Goal: Information Seeking & Learning: Compare options

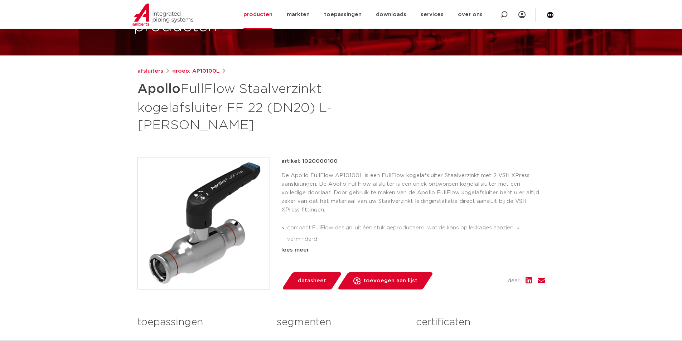
scroll to position [83, 0]
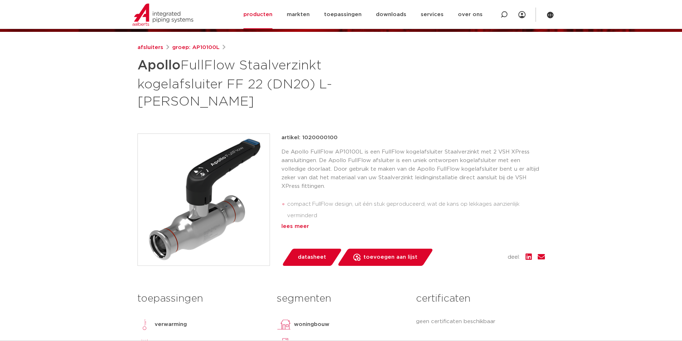
click at [292, 222] on div "lees meer" at bounding box center [412, 226] width 263 height 9
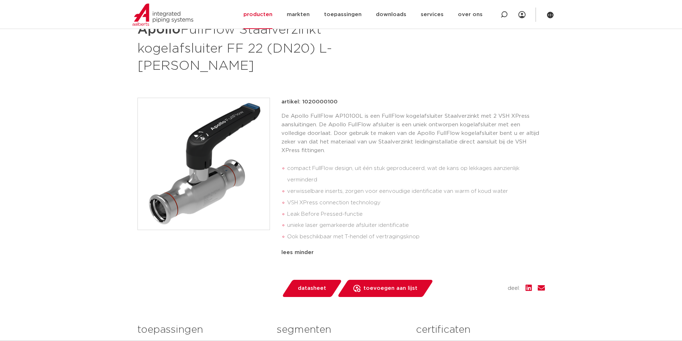
scroll to position [131, 0]
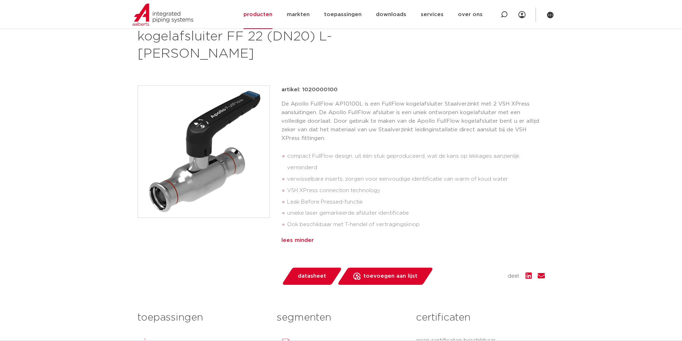
click at [294, 236] on div "lees minder" at bounding box center [412, 240] width 263 height 9
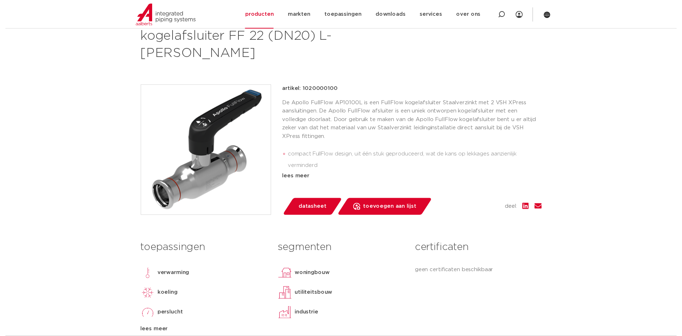
scroll to position [155, 0]
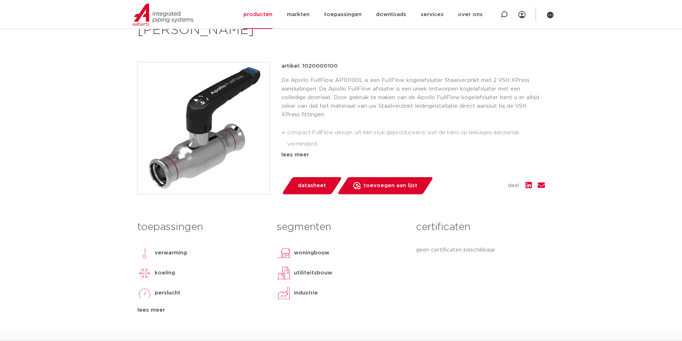
click at [310, 180] on span "datasheet" at bounding box center [312, 185] width 28 height 11
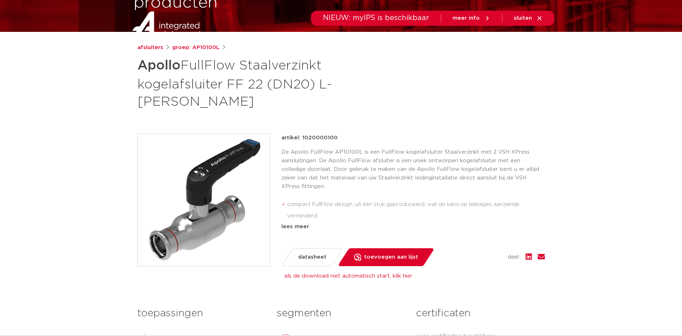
scroll to position [0, 0]
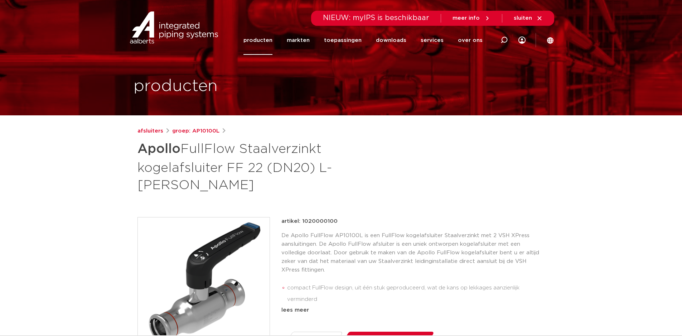
click at [263, 41] on link "producten" at bounding box center [257, 40] width 29 height 29
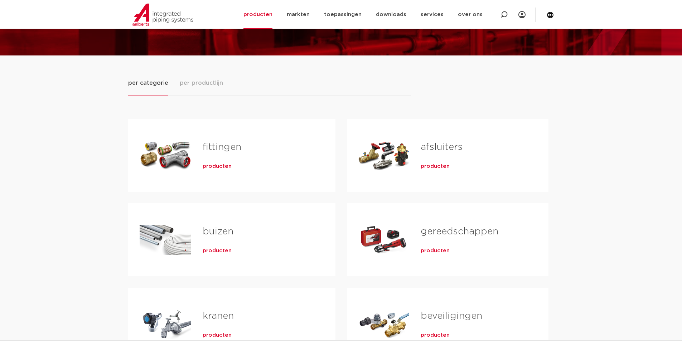
click at [438, 165] on span "producten" at bounding box center [434, 166] width 29 height 7
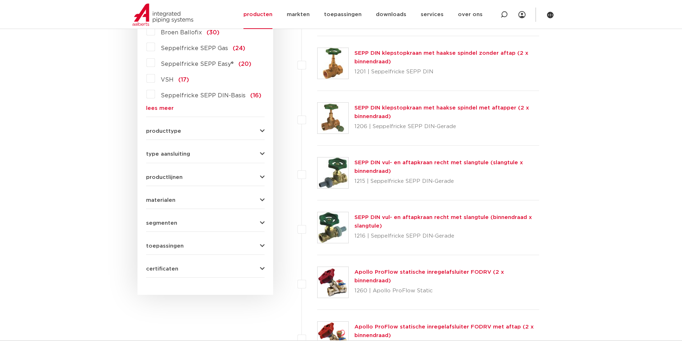
scroll to position [192, 0]
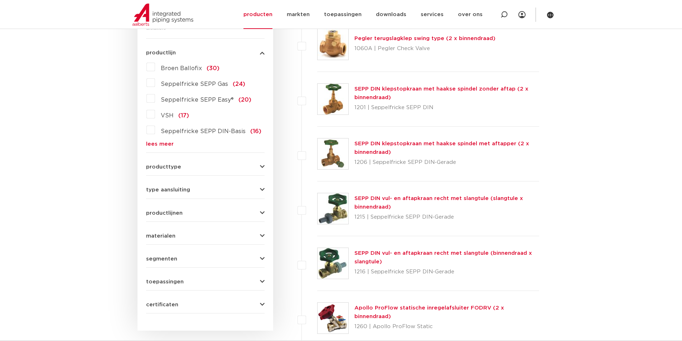
click at [155, 116] on label "VSH (17)" at bounding box center [172, 113] width 34 height 11
click at [0, 0] on input "VSH (17)" at bounding box center [0, 0] width 0 height 0
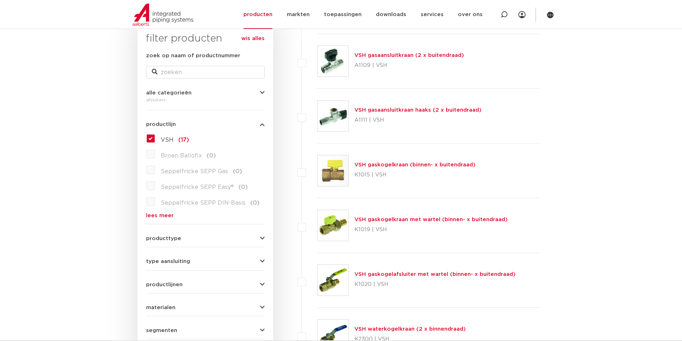
scroll to position [49, 0]
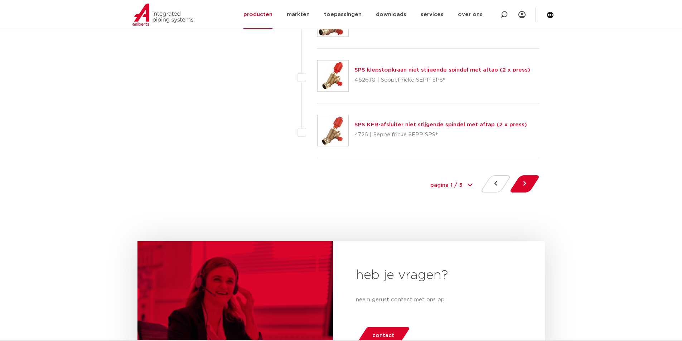
scroll to position [3317, 0]
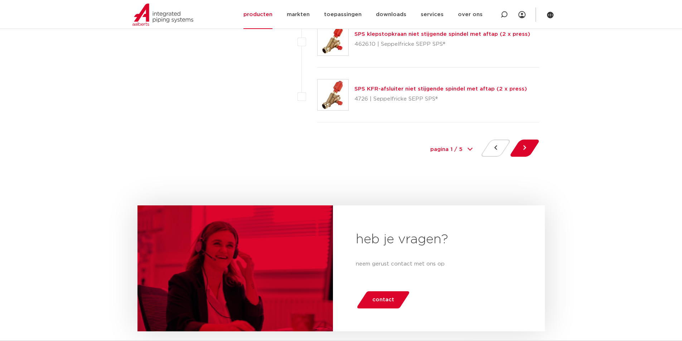
click at [533, 151] on div at bounding box center [524, 150] width 29 height 20
click at [530, 147] on button at bounding box center [524, 148] width 20 height 17
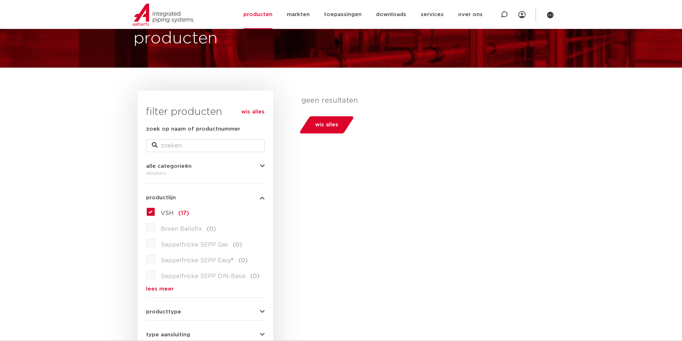
scroll to position [96, 0]
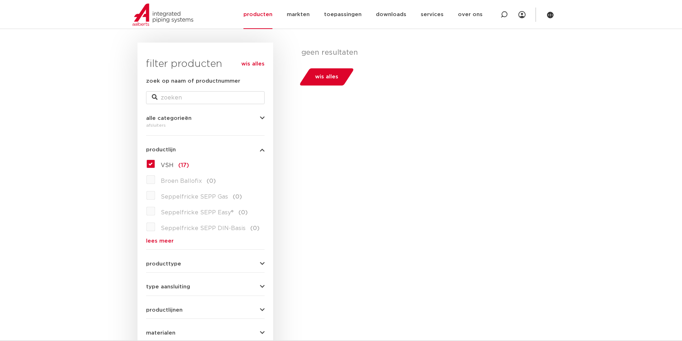
click at [156, 240] on link "lees meer" at bounding box center [205, 240] width 118 height 5
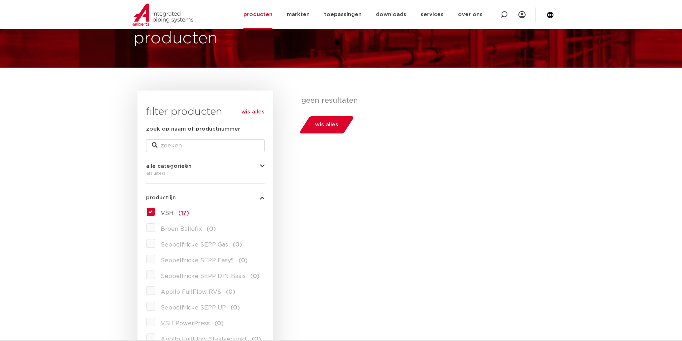
scroll to position [0, 0]
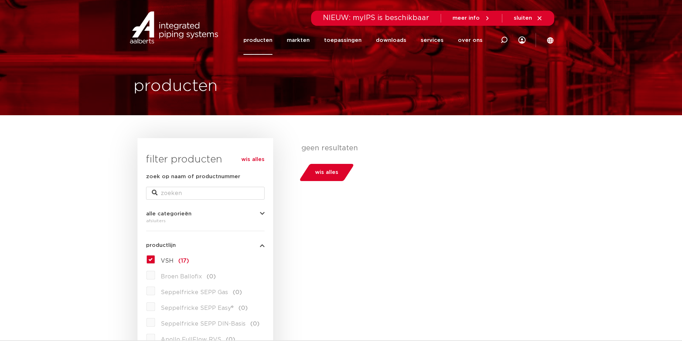
click at [323, 171] on span "wis alles" at bounding box center [326, 172] width 23 height 11
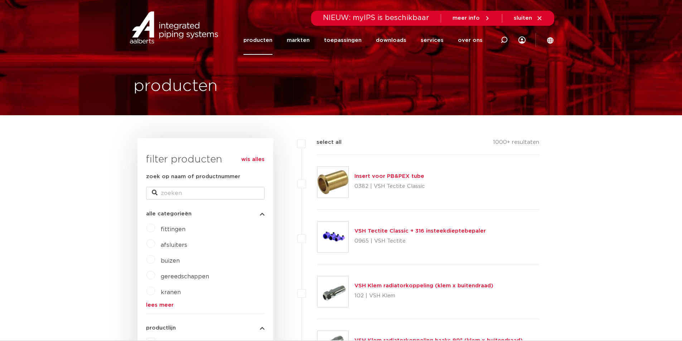
click at [155, 245] on label "afsluiters" at bounding box center [171, 243] width 32 height 11
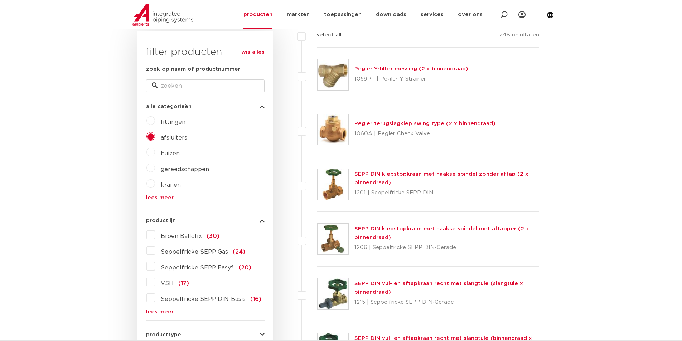
scroll to position [131, 0]
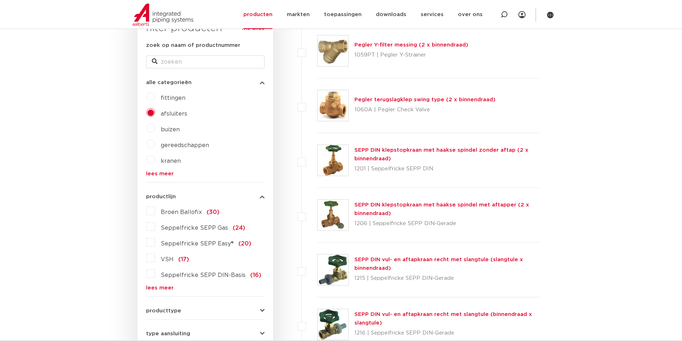
click at [162, 288] on link "lees meer" at bounding box center [205, 287] width 118 height 5
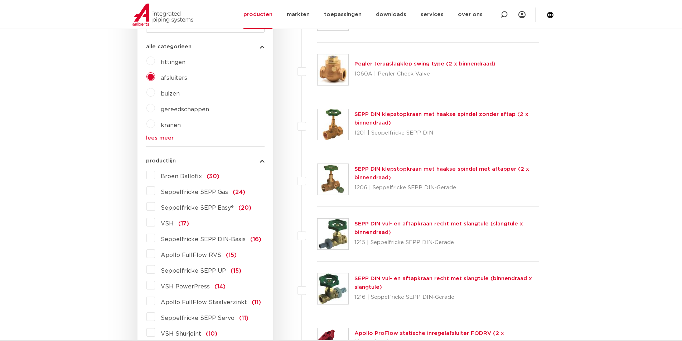
scroll to position [179, 0]
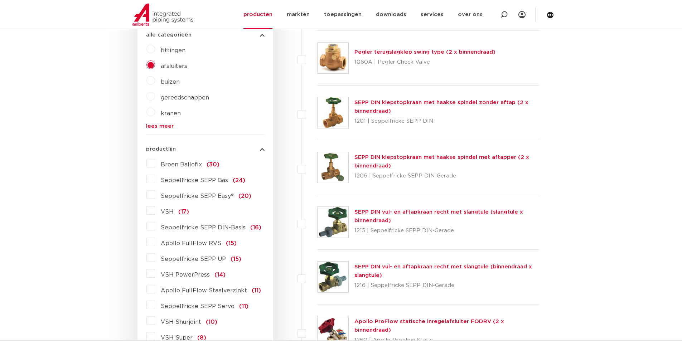
click at [155, 290] on label "Apollo FullFlow Staalverzinkt (11)" at bounding box center [208, 288] width 106 height 11
click at [0, 0] on input "Apollo FullFlow Staalverzinkt (11)" at bounding box center [0, 0] width 0 height 0
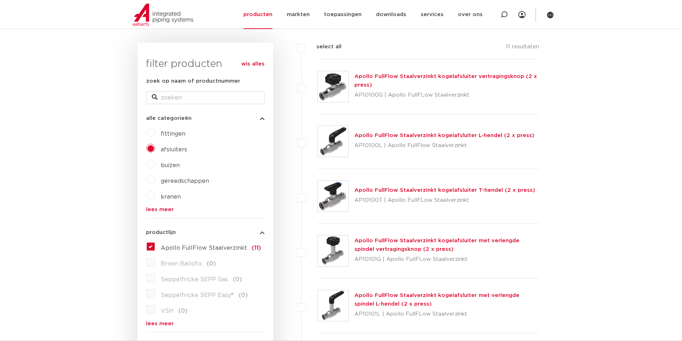
scroll to position [72, 0]
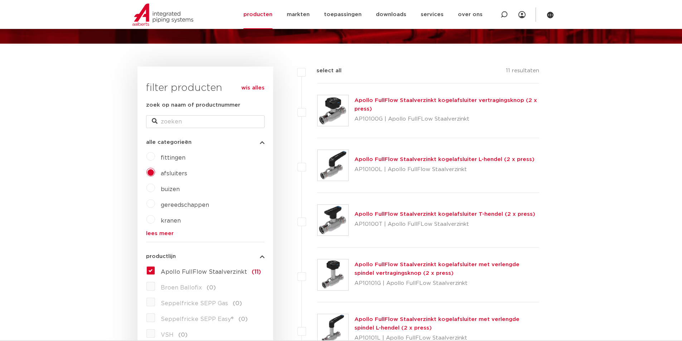
click at [410, 159] on link "Apollo FullFlow Staalverzinkt kogelafsluiter L-hendel (2 x press)" at bounding box center [444, 159] width 180 height 5
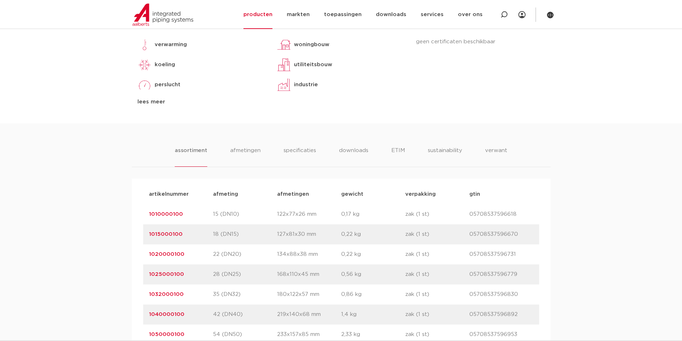
scroll to position [358, 0]
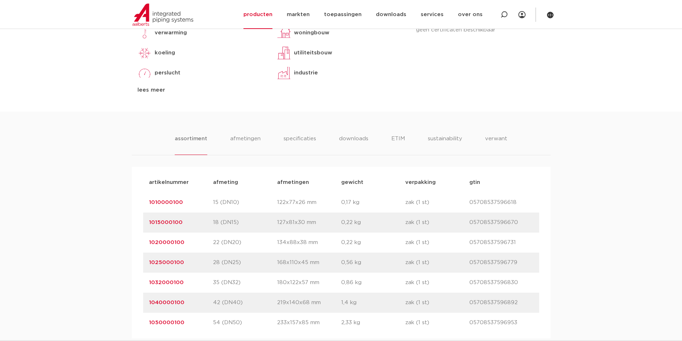
drag, startPoint x: 186, startPoint y: 284, endPoint x: 140, endPoint y: 284, distance: 46.2
click at [140, 284] on div "artikelnummer afmeting afmetingen gewicht verpakking gtin artikelnummer 1010000…" at bounding box center [341, 253] width 419 height 172
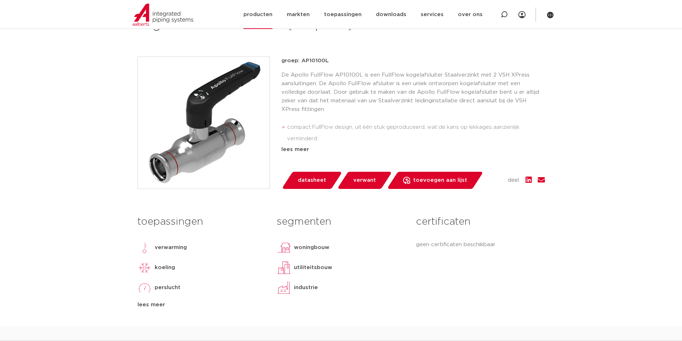
scroll to position [96, 0]
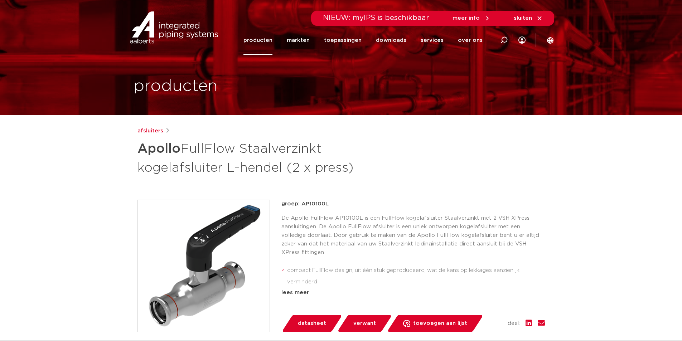
click at [268, 41] on link "producten" at bounding box center [257, 40] width 29 height 29
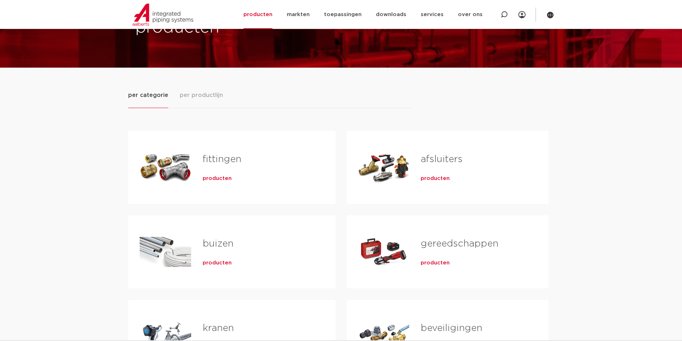
scroll to position [48, 0]
click at [433, 176] on span "producten" at bounding box center [434, 178] width 29 height 7
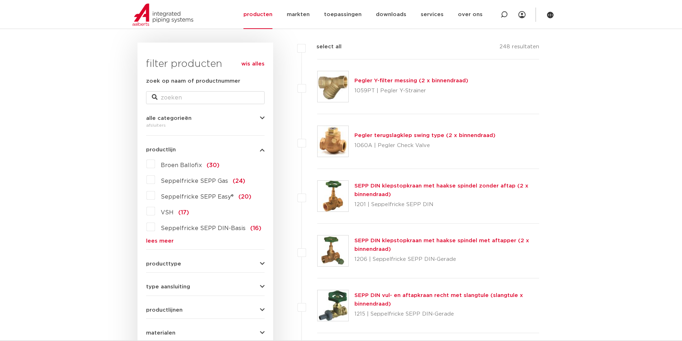
scroll to position [107, 0]
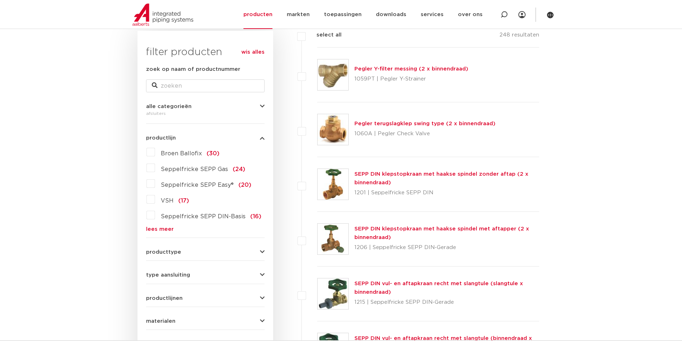
click at [163, 227] on link "lees meer" at bounding box center [205, 228] width 118 height 5
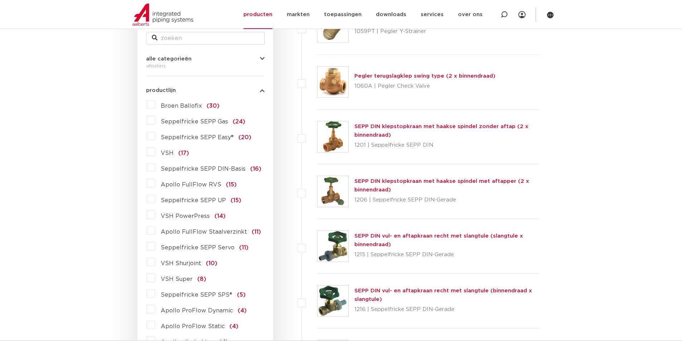
scroll to position [167, 0]
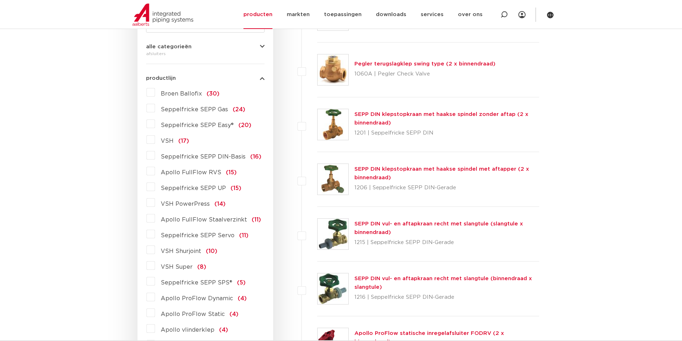
click at [155, 219] on label "Apollo FullFlow Staalverzinkt (11)" at bounding box center [208, 218] width 106 height 11
click at [0, 0] on input "Apollo FullFlow Staalverzinkt (11)" at bounding box center [0, 0] width 0 height 0
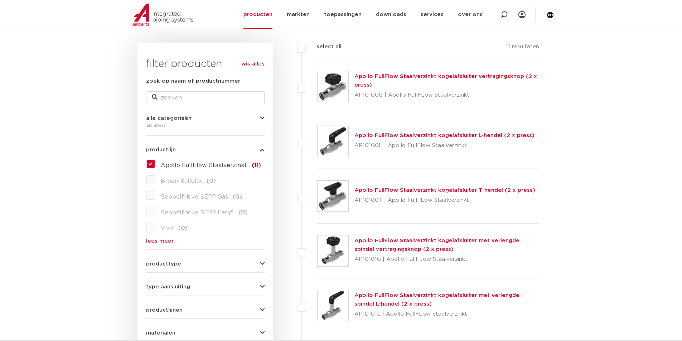
scroll to position [131, 0]
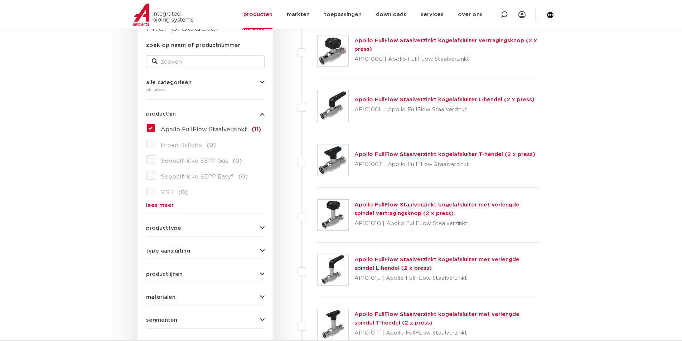
click at [411, 155] on link "Apollo FullFlow Staalverzinkt kogelafsluiter T-hendel (2 x press)" at bounding box center [444, 154] width 181 height 5
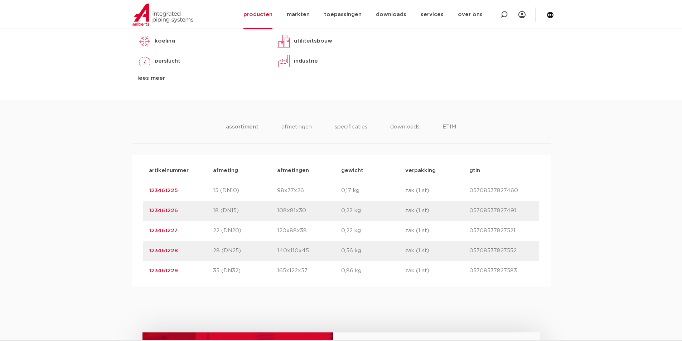
scroll to position [417, 0]
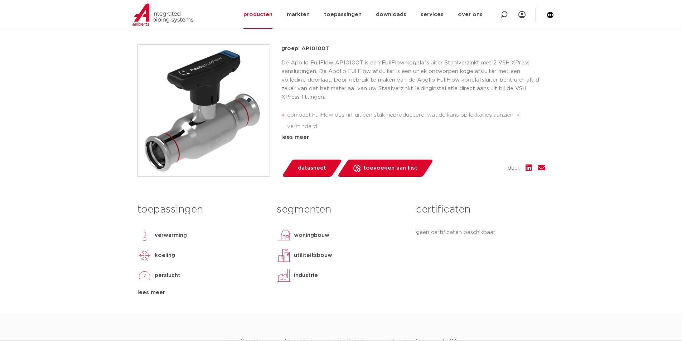
scroll to position [96, 0]
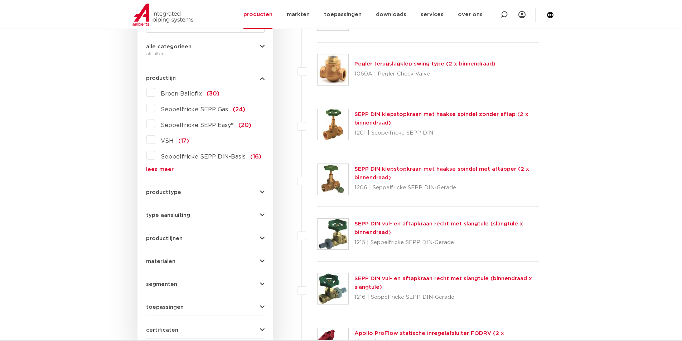
click at [167, 169] on link "lees meer" at bounding box center [205, 169] width 118 height 5
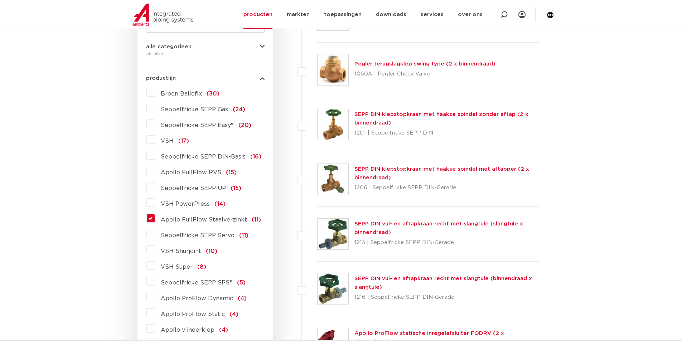
click at [155, 218] on label "Apollo FullFlow Staalverzinkt (11)" at bounding box center [208, 218] width 106 height 11
click at [0, 0] on input "Apollo FullFlow Staalverzinkt (11)" at bounding box center [0, 0] width 0 height 0
click at [155, 218] on label "Apollo FullFlow Staalverzinkt (11)" at bounding box center [208, 218] width 106 height 11
click at [0, 0] on input "Apollo FullFlow Staalverzinkt (11)" at bounding box center [0, 0] width 0 height 0
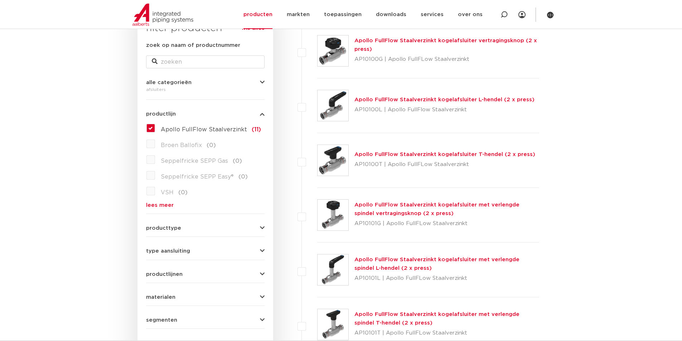
scroll to position [96, 0]
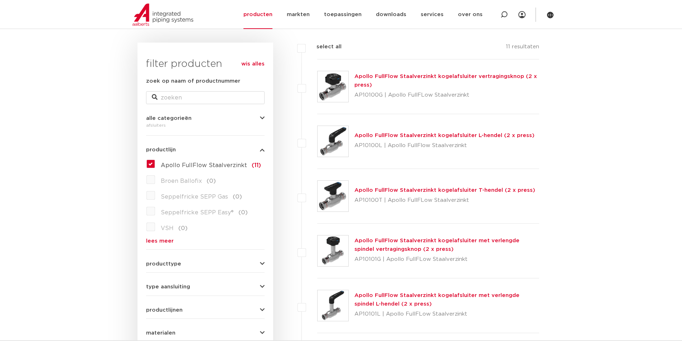
click at [413, 135] on link "Apollo FullFlow Staalverzinkt kogelafsluiter L-hendel (2 x press)" at bounding box center [444, 135] width 180 height 5
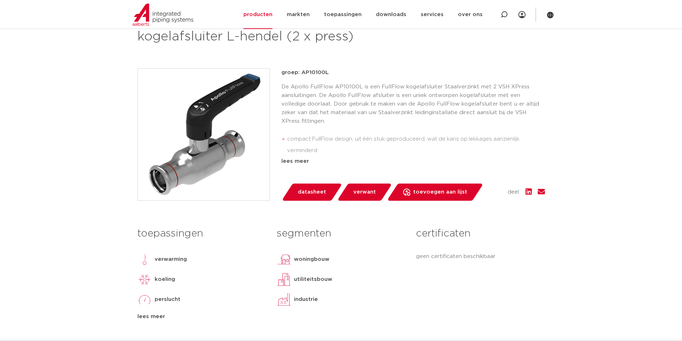
scroll to position [72, 0]
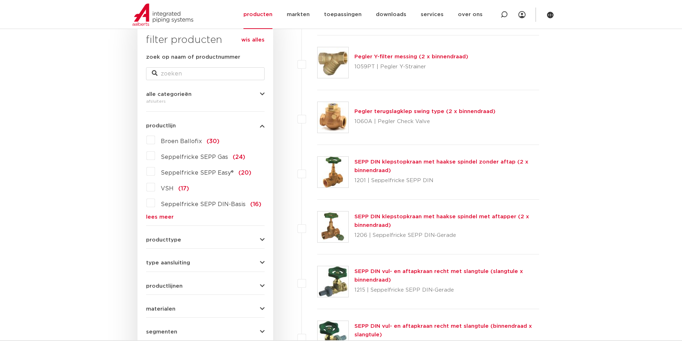
click at [164, 215] on link "lees meer" at bounding box center [205, 216] width 118 height 5
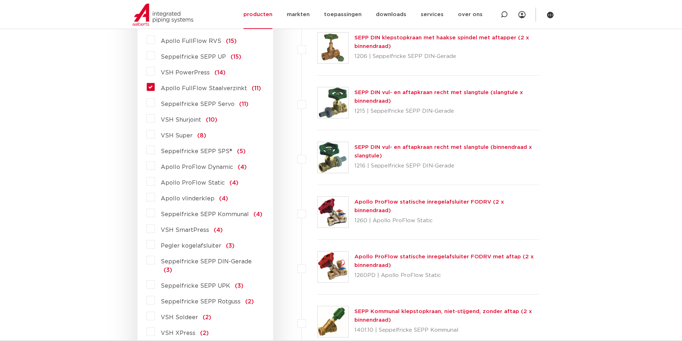
scroll to position [310, 0]
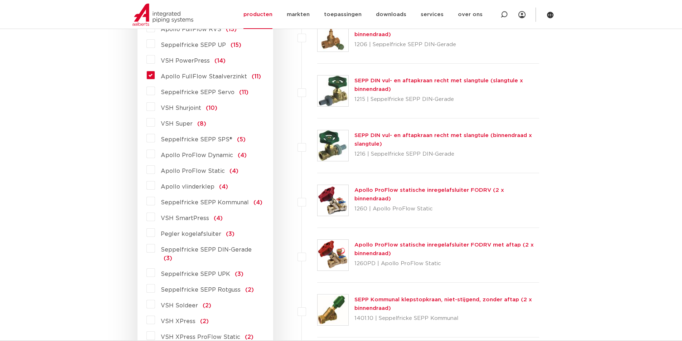
click at [155, 186] on label "Apollo vlinderklep (4)" at bounding box center [191, 185] width 73 height 11
click at [0, 0] on input "Apollo vlinderklep (4)" at bounding box center [0, 0] width 0 height 0
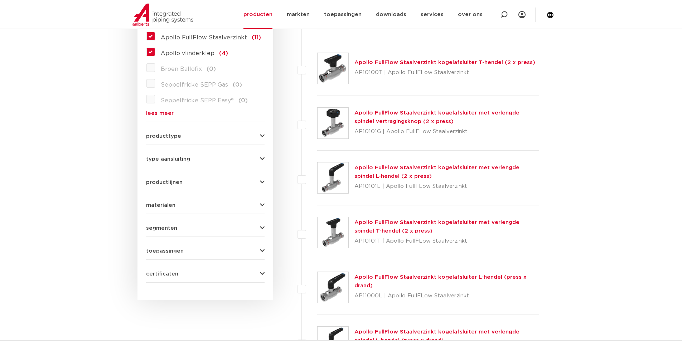
scroll to position [176, 0]
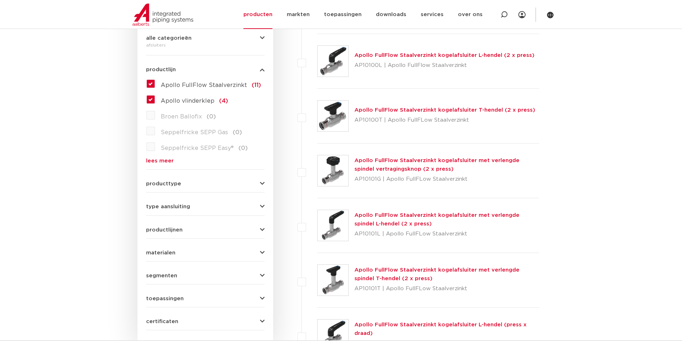
click at [155, 83] on label "Apollo FullFlow Staalverzinkt (11)" at bounding box center [208, 83] width 106 height 11
click at [0, 0] on input "Apollo FullFlow Staalverzinkt (11)" at bounding box center [0, 0] width 0 height 0
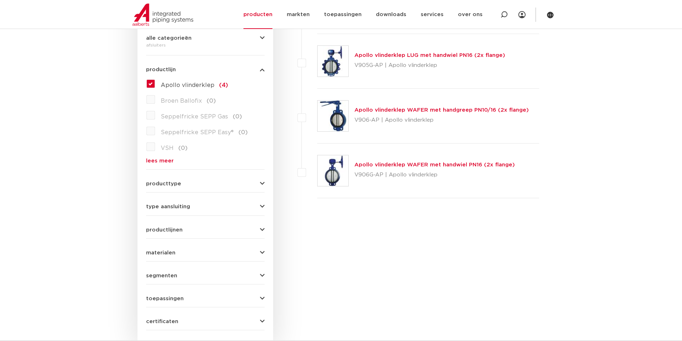
scroll to position [152, 0]
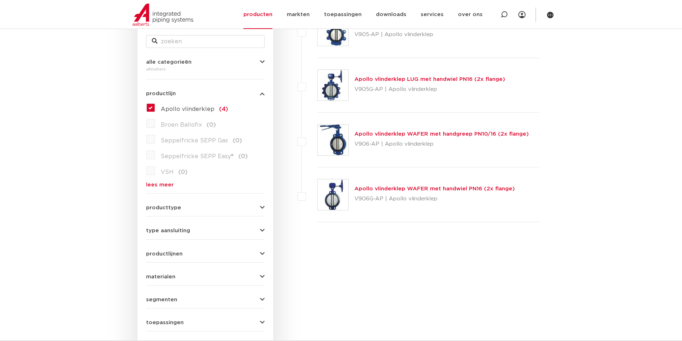
click at [157, 183] on link "lees meer" at bounding box center [205, 184] width 118 height 5
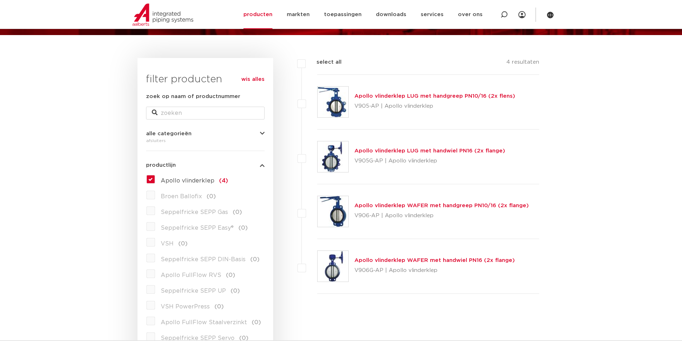
scroll to position [92, 0]
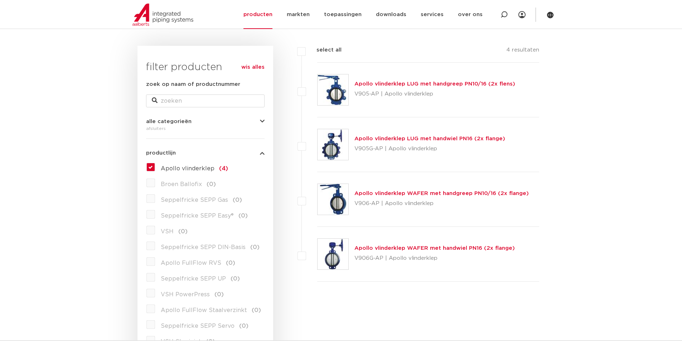
click at [155, 164] on label "Apollo vlinderklep (4)" at bounding box center [191, 166] width 73 height 11
click at [0, 0] on input "Apollo vlinderklep (4)" at bounding box center [0, 0] width 0 height 0
